Goal: Information Seeking & Learning: Learn about a topic

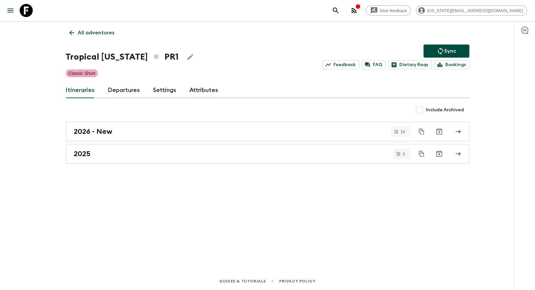
click at [86, 31] on p "All adventures" at bounding box center [96, 33] width 37 height 8
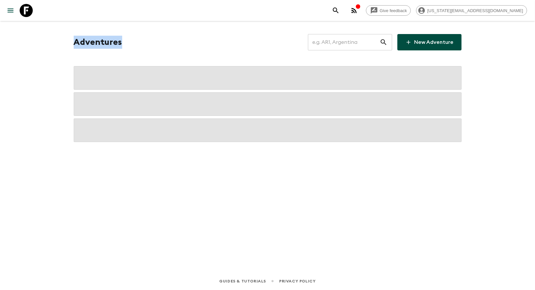
click at [86, 31] on div "Adventures ​ New Adventure" at bounding box center [267, 137] width 419 height 233
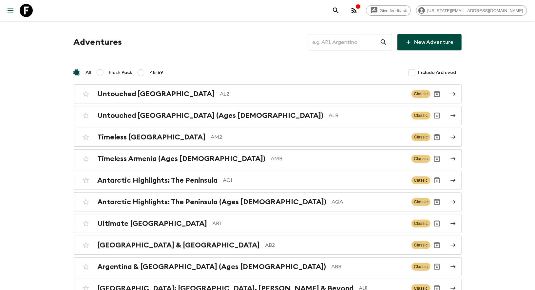
click at [337, 43] on input "text" at bounding box center [344, 42] width 72 height 18
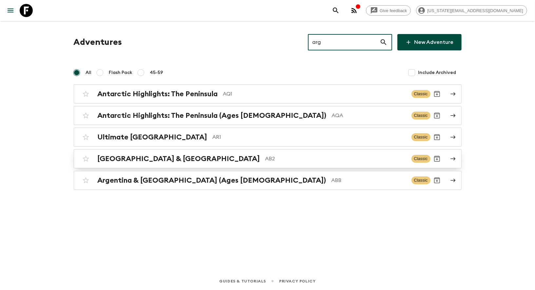
type input "arg"
click at [143, 160] on h2 "[GEOGRAPHIC_DATA] & [GEOGRAPHIC_DATA]" at bounding box center [179, 159] width 162 height 9
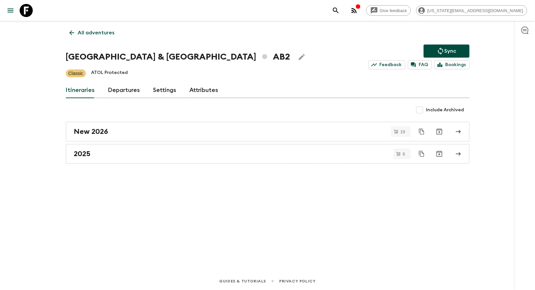
click at [95, 163] on div "All adventures Argentina & [GEOGRAPHIC_DATA] AB2 Sync Feedback FAQ Bookings Cla…" at bounding box center [267, 137] width 419 height 233
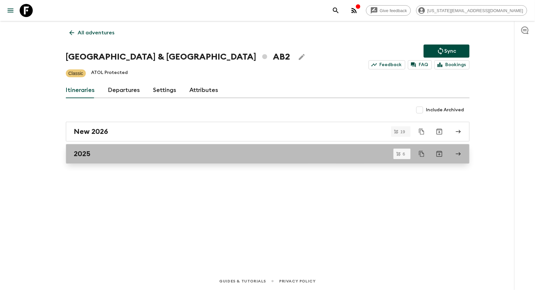
click at [95, 153] on div "2025" at bounding box center [261, 154] width 375 height 9
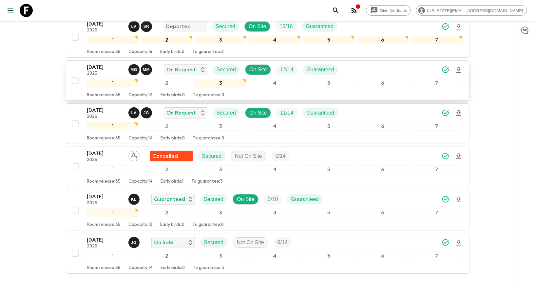
scroll to position [120, 0]
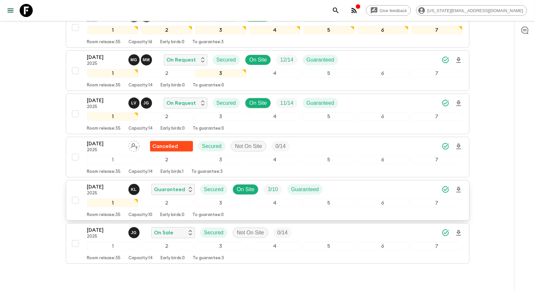
click at [96, 184] on p "[DATE]" at bounding box center [105, 187] width 36 height 8
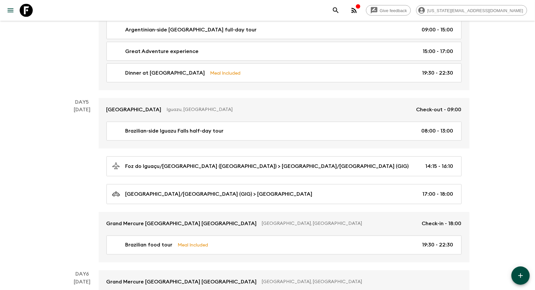
scroll to position [704, 0]
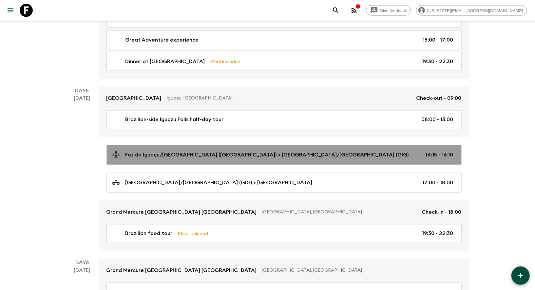
click at [224, 151] on p "Foz do Iguaçu/[GEOGRAPHIC_DATA] ([GEOGRAPHIC_DATA]) > [GEOGRAPHIC_DATA]/[GEOGRA…" at bounding box center [266, 155] width 283 height 8
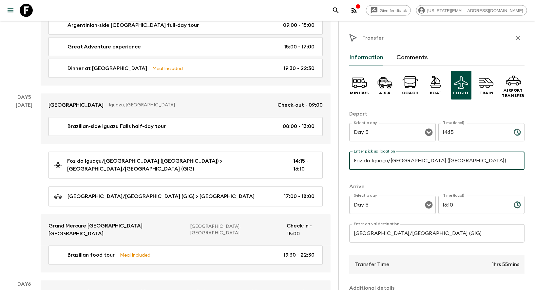
drag, startPoint x: 491, startPoint y: 162, endPoint x: 495, endPoint y: 165, distance: 4.6
click at [495, 165] on input "Foz do Iguaçu/[GEOGRAPHIC_DATA] ([GEOGRAPHIC_DATA])" at bounding box center [436, 161] width 175 height 18
click at [403, 238] on input "[GEOGRAPHIC_DATA]/[GEOGRAPHIC_DATA] (GIG)" at bounding box center [436, 233] width 175 height 18
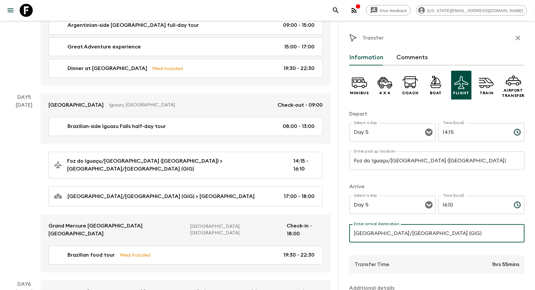
click at [403, 238] on input "[GEOGRAPHIC_DATA]/[GEOGRAPHIC_DATA] (GIG)" at bounding box center [436, 233] width 175 height 18
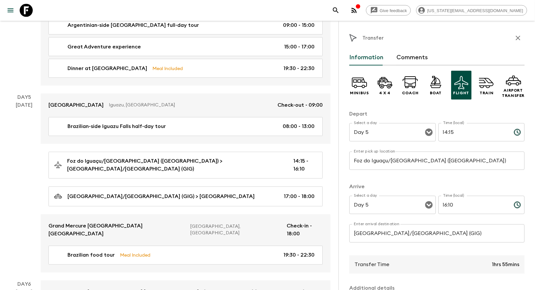
click at [23, 101] on div "[DATE]" at bounding box center [24, 186] width 17 height 171
copy div "[DATE] Mercure [GEOGRAPHIC_DATA], [GEOGRAPHIC_DATA] Check-out - 09:00 Brazilian…"
click at [12, 148] on div "Day 5 [DATE]" at bounding box center [24, 183] width 33 height 179
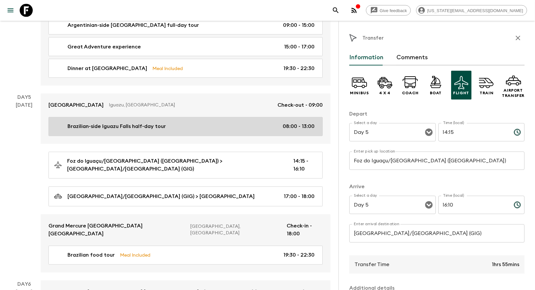
click at [99, 123] on p "Brazilian-side Iguazu Falls half-day tour" at bounding box center [116, 127] width 98 height 8
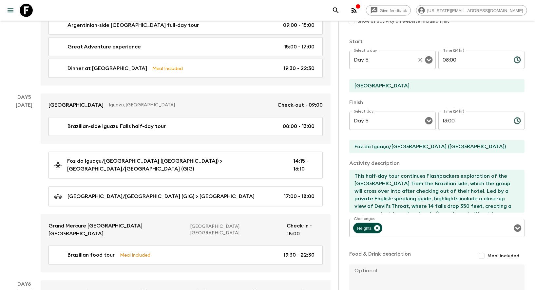
scroll to position [92, 0]
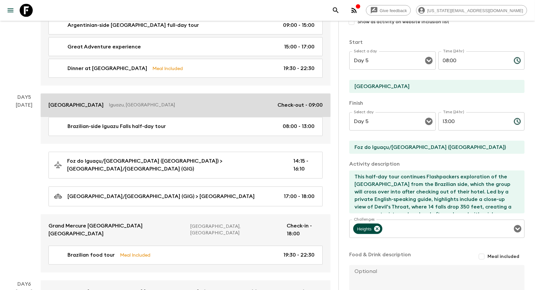
click at [78, 96] on link "[GEOGRAPHIC_DATA], [GEOGRAPHIC_DATA] Check-out - 09:00" at bounding box center [186, 106] width 290 height 24
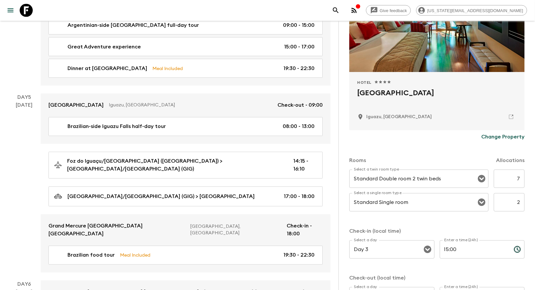
scroll to position [78, 0]
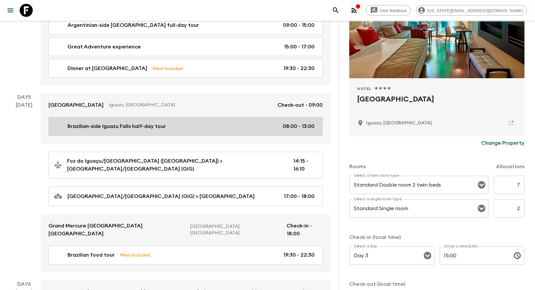
click at [108, 123] on p "Brazilian-side Iguazu Falls half-day tour" at bounding box center [116, 127] width 98 height 8
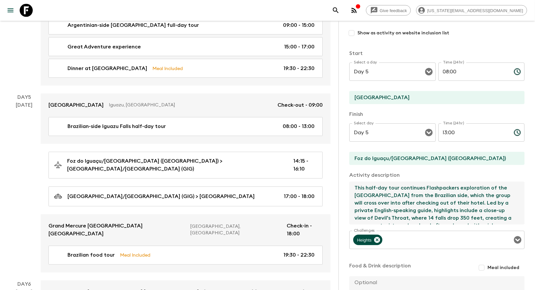
drag, startPoint x: 444, startPoint y: 215, endPoint x: 329, endPoint y: 174, distance: 122.1
click at [341, 173] on div "Activity Information Comments Website Map Activity Title Brazilian-side [GEOGRA…" at bounding box center [436, 166] width 196 height 290
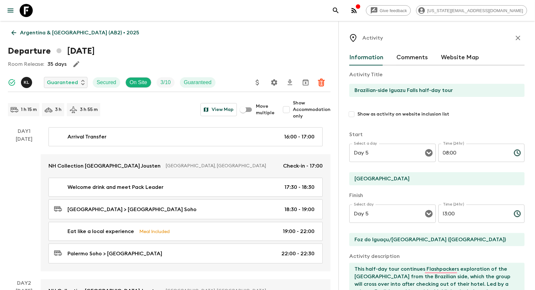
click at [33, 208] on div "Day 1 [DATE]" at bounding box center [24, 199] width 33 height 144
